Goal: Task Accomplishment & Management: Manage account settings

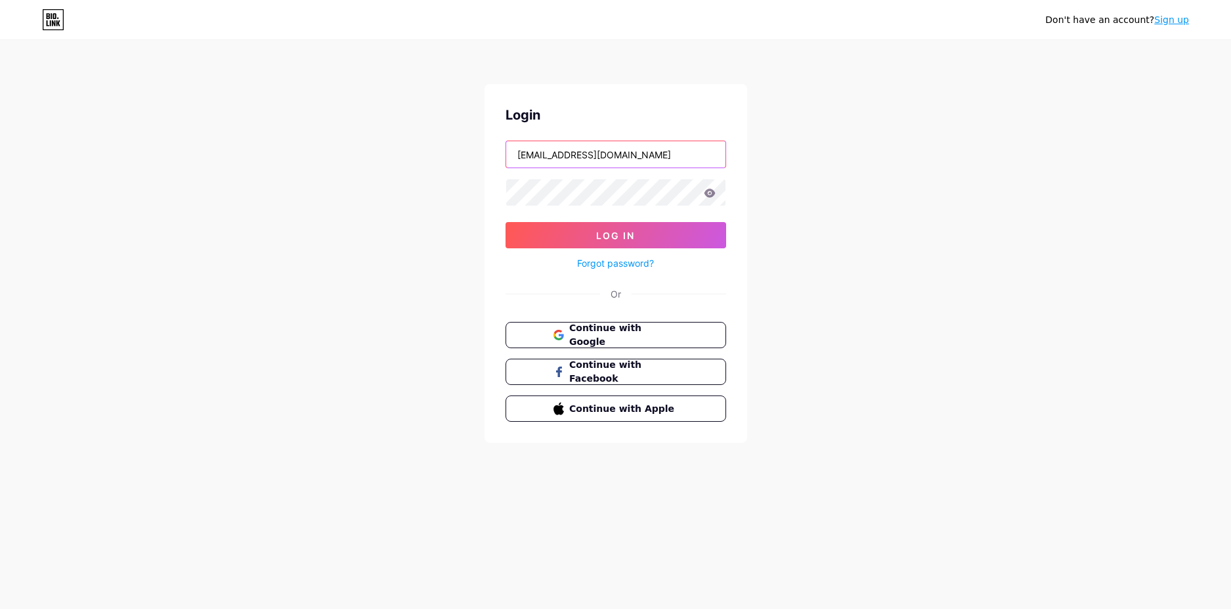
drag, startPoint x: 669, startPoint y: 158, endPoint x: 445, endPoint y: 158, distance: 223.9
click at [445, 158] on div "Don't have an account? Sign up Login [EMAIL_ADDRESS][DOMAIN_NAME] Log In Forgot…" at bounding box center [615, 242] width 1231 height 484
click at [714, 191] on icon at bounding box center [709, 192] width 11 height 9
drag, startPoint x: 540, startPoint y: 152, endPoint x: 567, endPoint y: 152, distance: 26.3
click at [542, 151] on input "hocviena" at bounding box center [615, 154] width 219 height 26
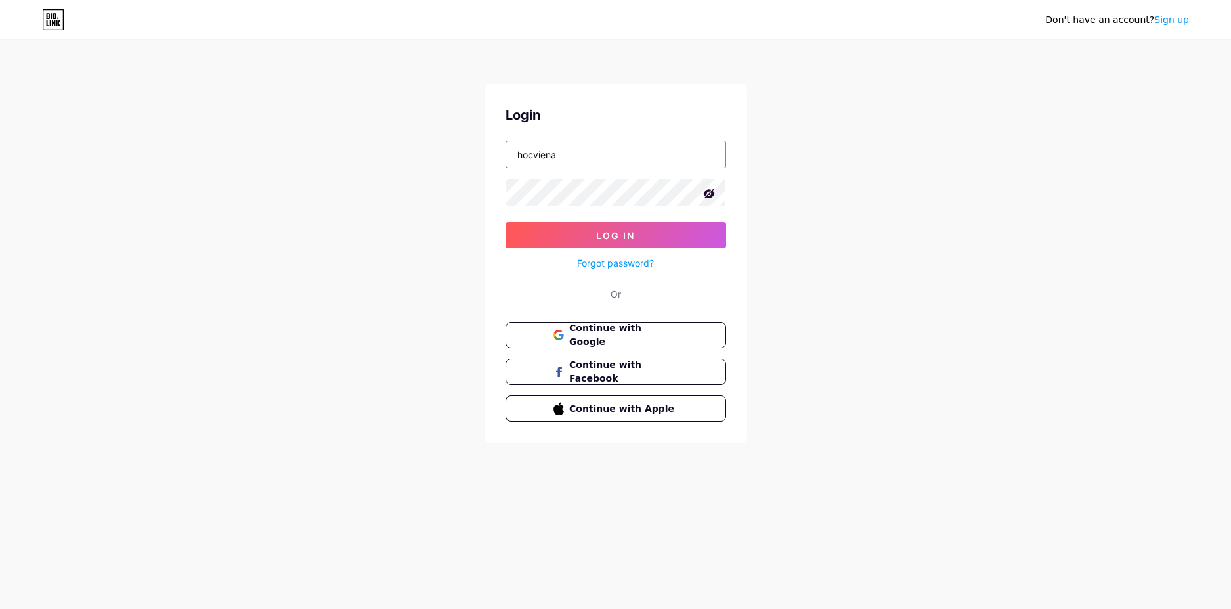
click at [569, 152] on input "hocviena" at bounding box center [615, 154] width 219 height 26
type input "hocv"
type input "[PERSON_NAME]"
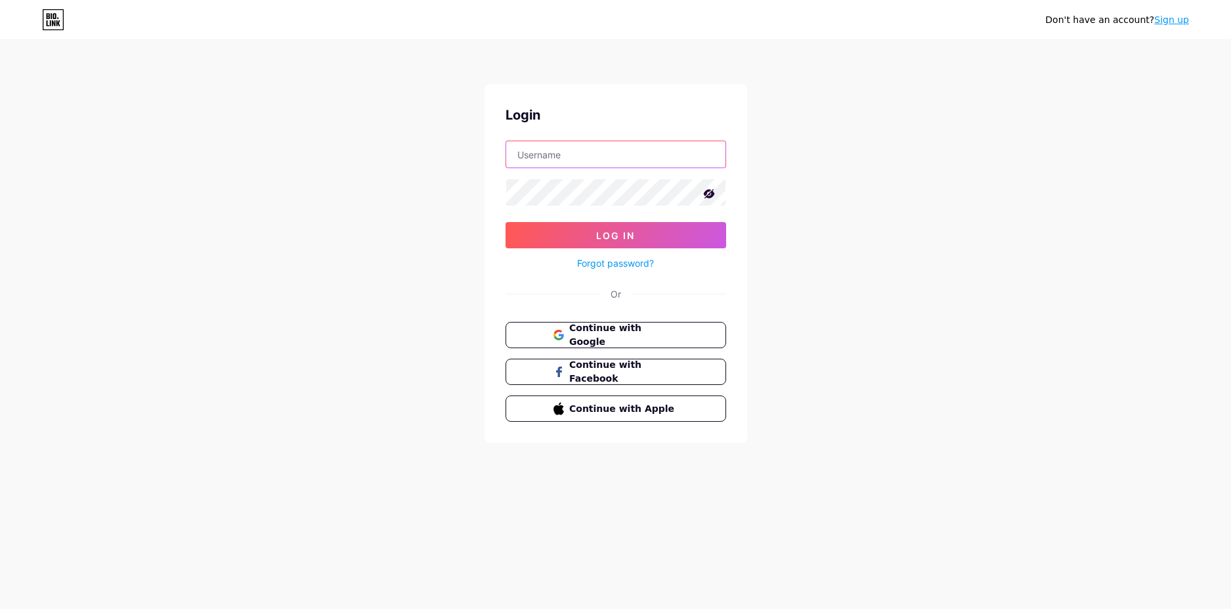
click at [561, 159] on input "text" at bounding box center [615, 154] width 219 height 26
drag, startPoint x: 611, startPoint y: 158, endPoint x: 521, endPoint y: 157, distance: 90.6
click at [521, 157] on input "[EMAIL_ADDRESS][DOMAIN_NAME]" at bounding box center [615, 154] width 219 height 26
drag, startPoint x: 664, startPoint y: 156, endPoint x: 691, endPoint y: 156, distance: 26.9
click at [665, 156] on input "[EMAIL_ADDRESS][DOMAIN_NAME]" at bounding box center [615, 154] width 219 height 26
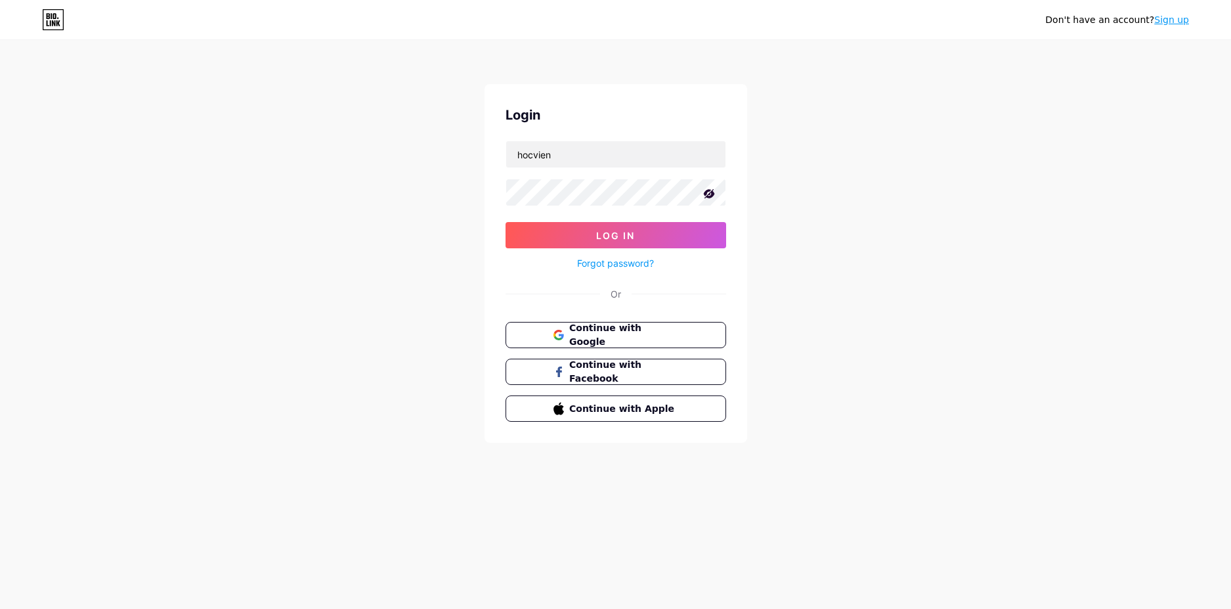
type input "hocvien"
